Goal: Task Accomplishment & Management: Manage account settings

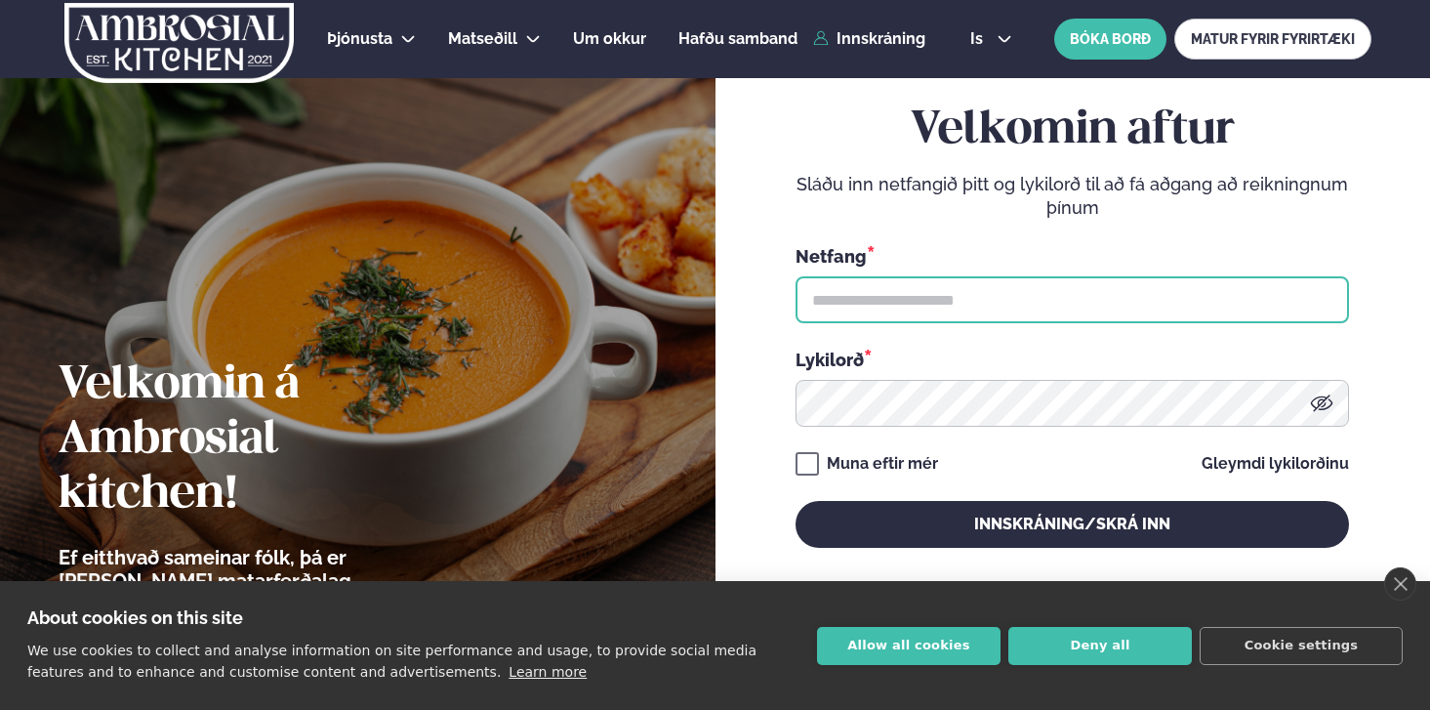
click at [829, 295] on input "text" at bounding box center [1073, 299] width 554 height 47
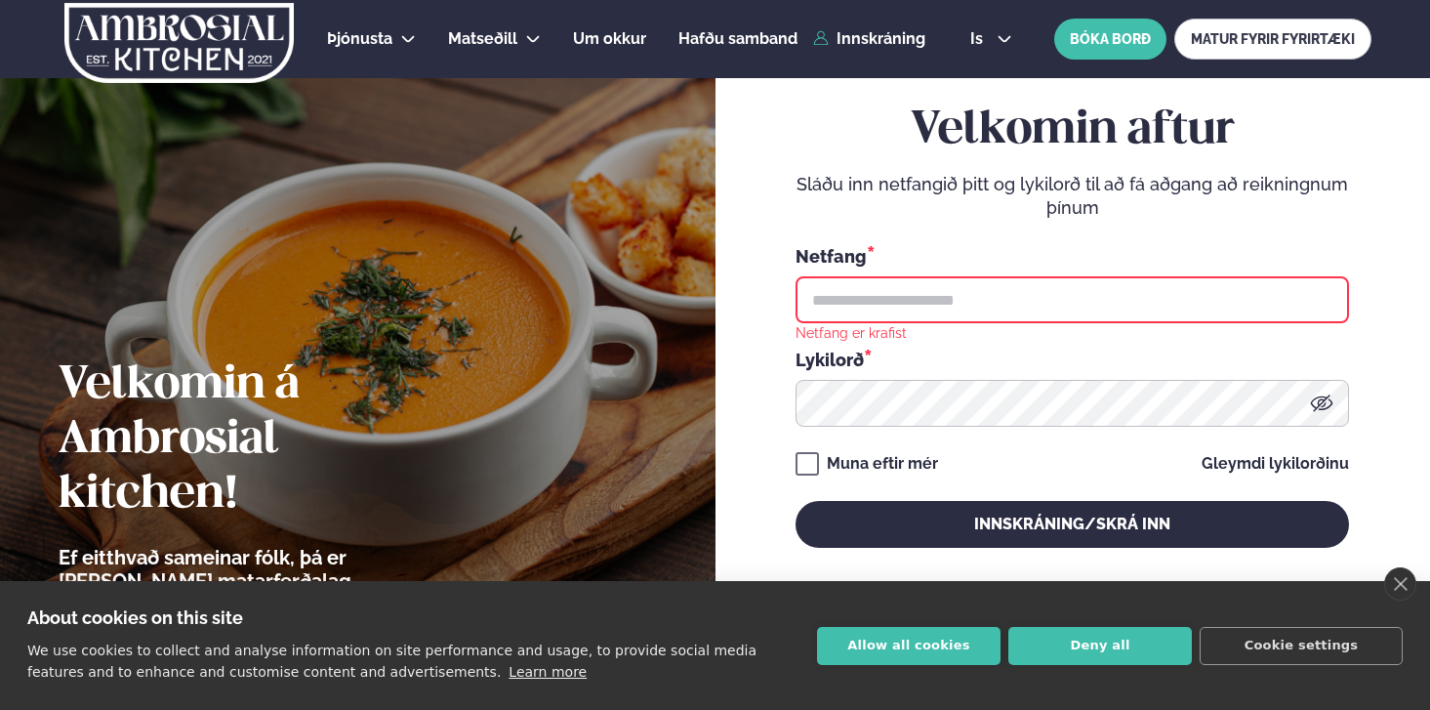
type input "**********"
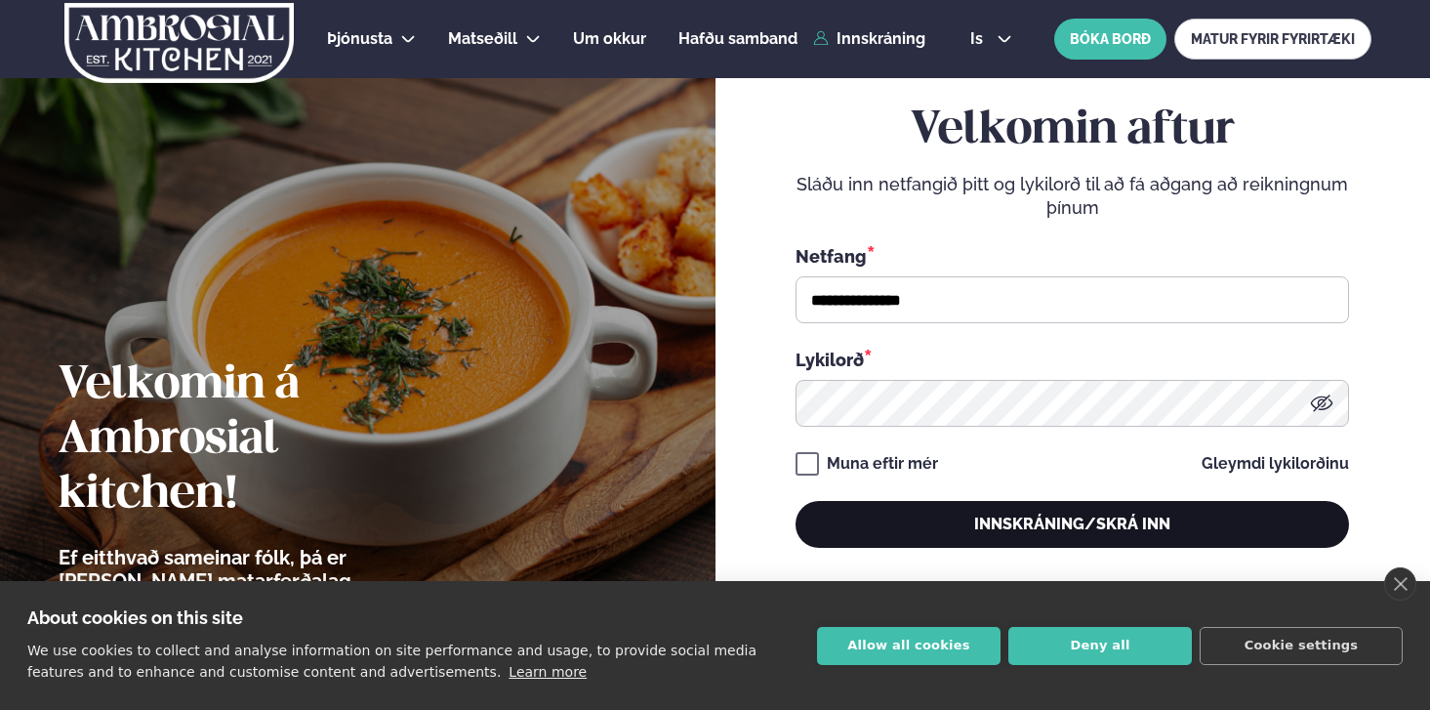
click at [891, 509] on button "Innskráning/Skrá inn" at bounding box center [1073, 524] width 554 height 47
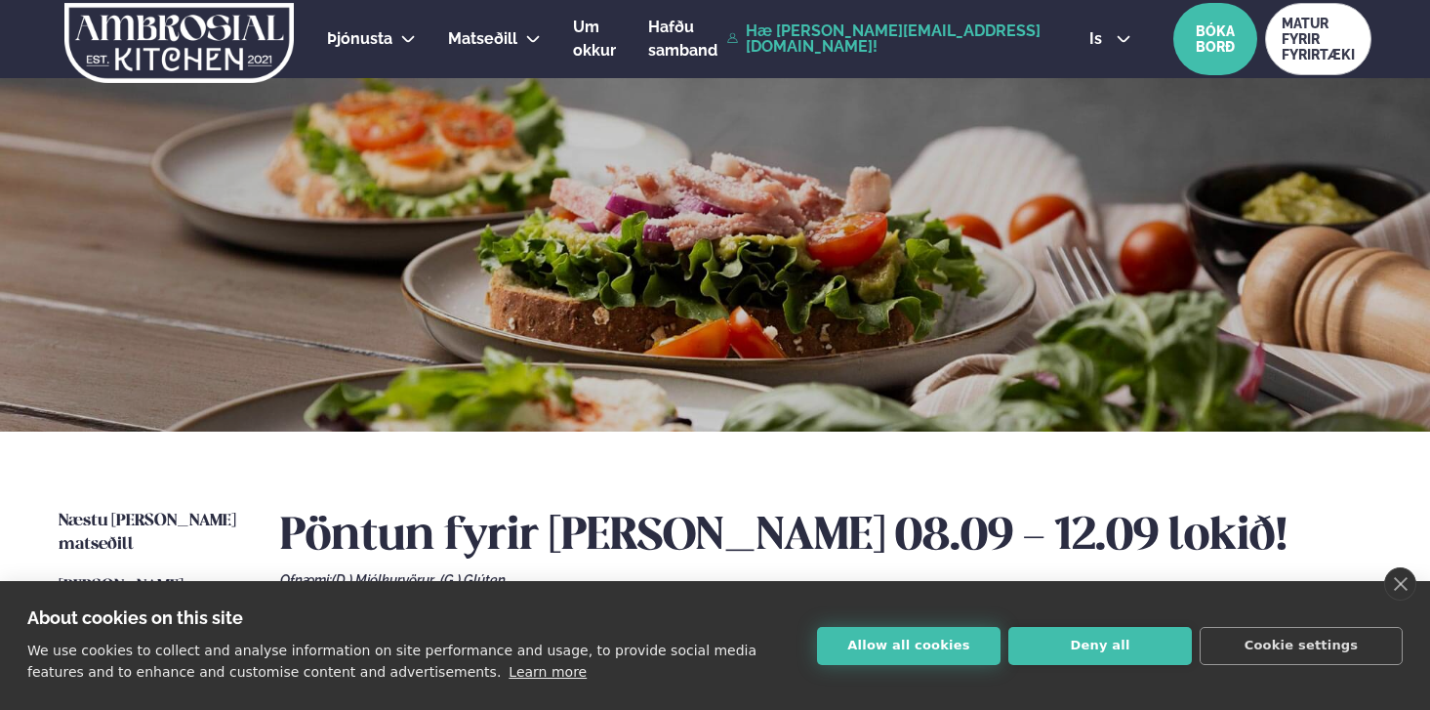
click at [972, 651] on button "Allow all cookies" at bounding box center [909, 646] width 184 height 38
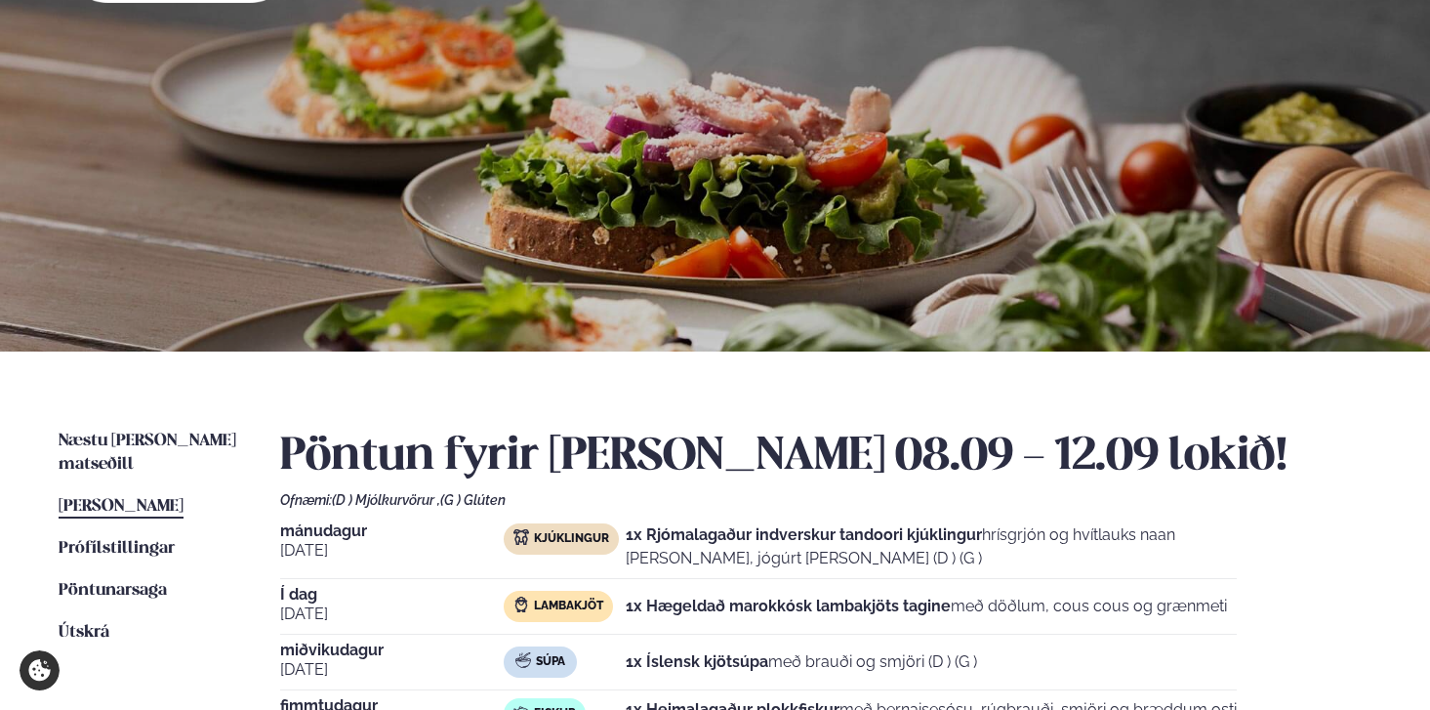
scroll to position [95, 0]
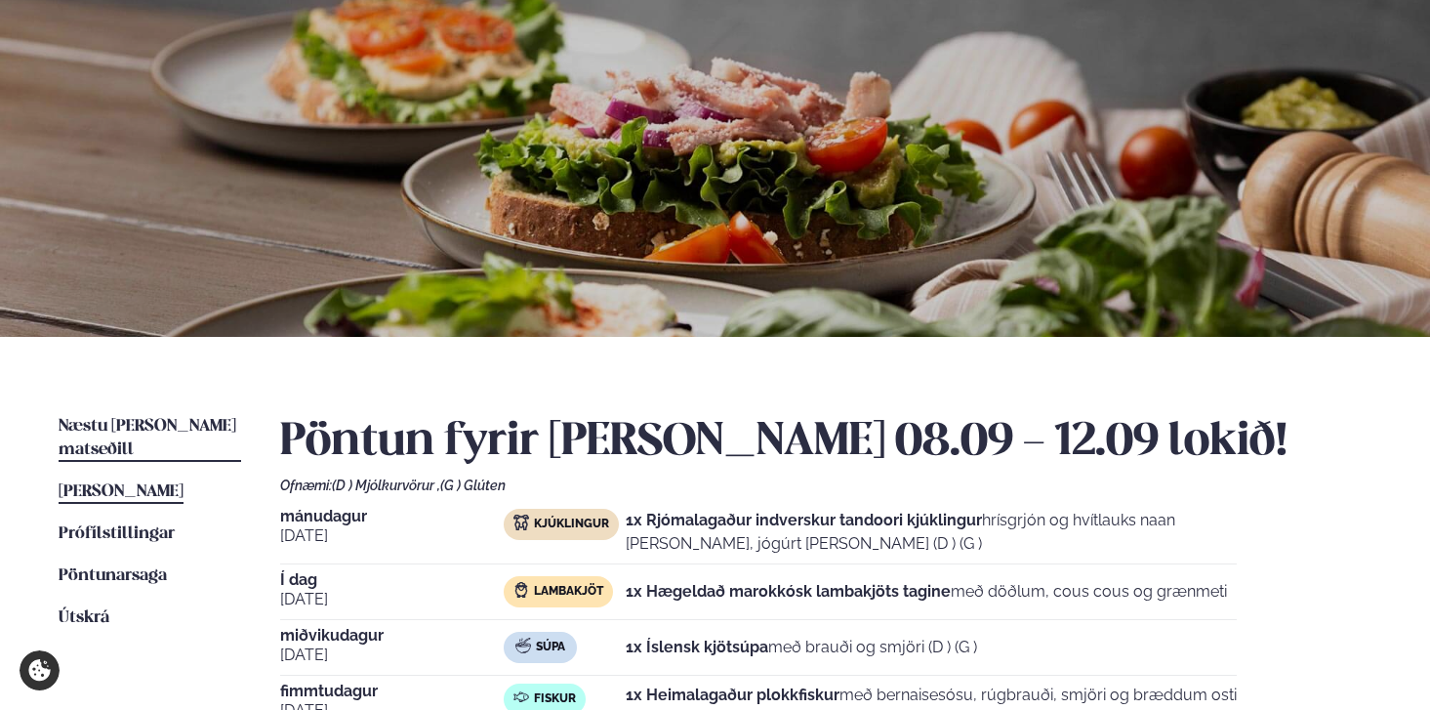
click at [193, 422] on span "Næstu [PERSON_NAME] matseðill" at bounding box center [148, 438] width 178 height 40
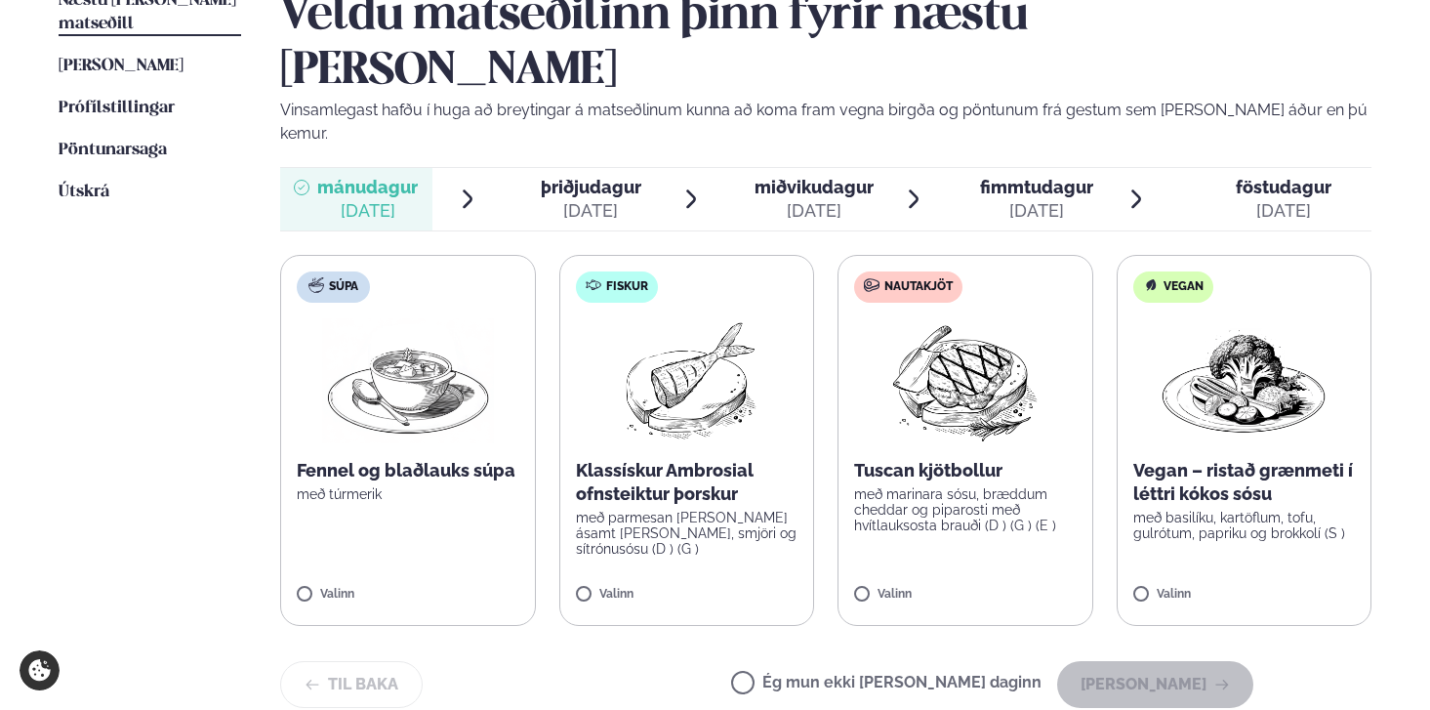
scroll to position [527, 0]
